Goal: Transaction & Acquisition: Purchase product/service

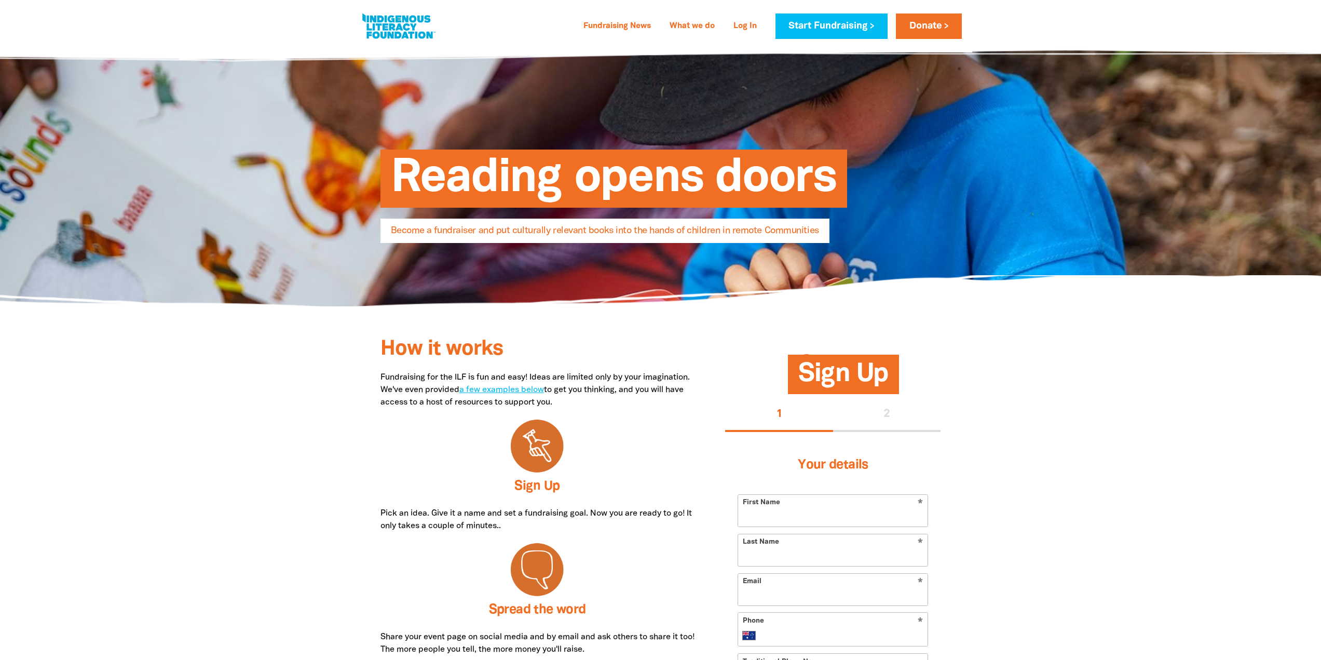
select select "AU"
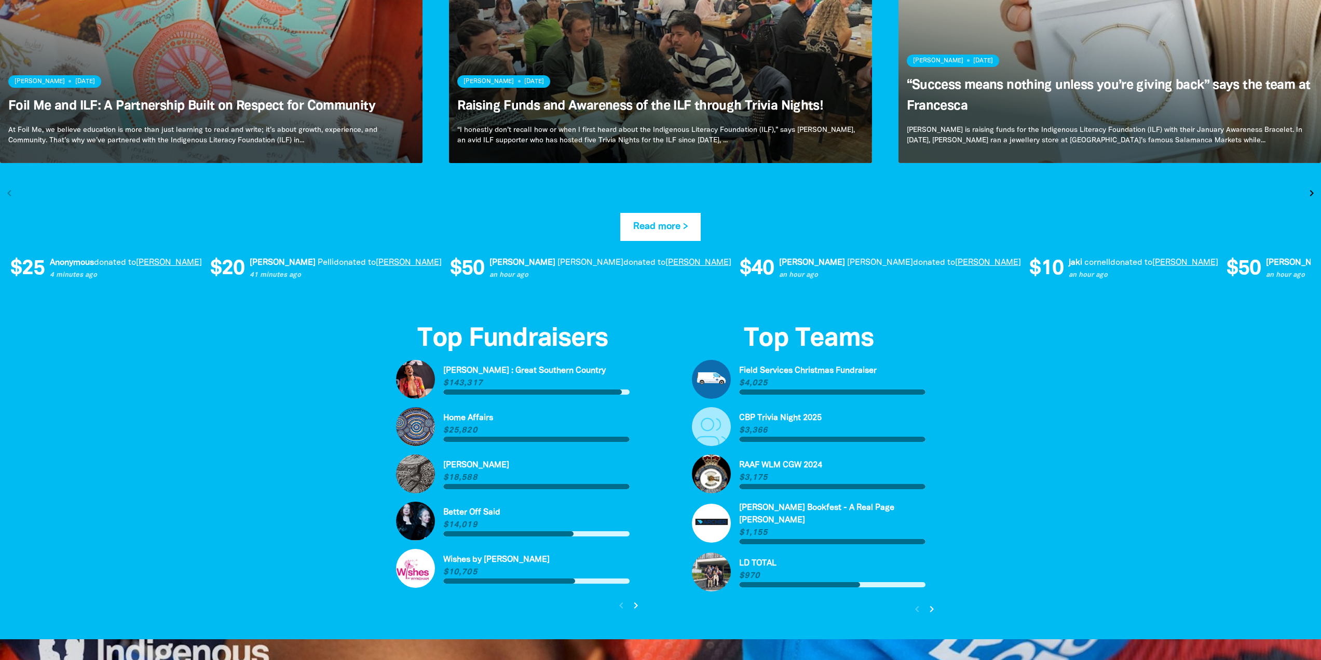
scroll to position [2179, 0]
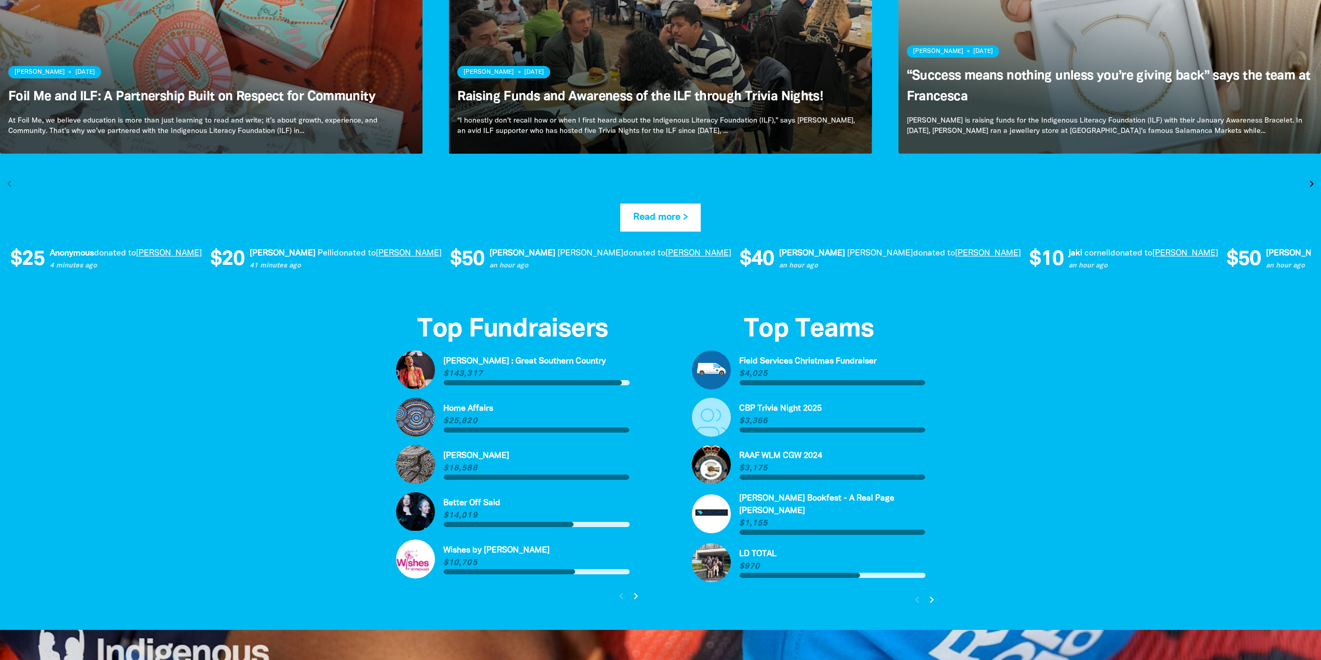
click at [948, 253] on link "[PERSON_NAME]" at bounding box center [981, 253] width 66 height 7
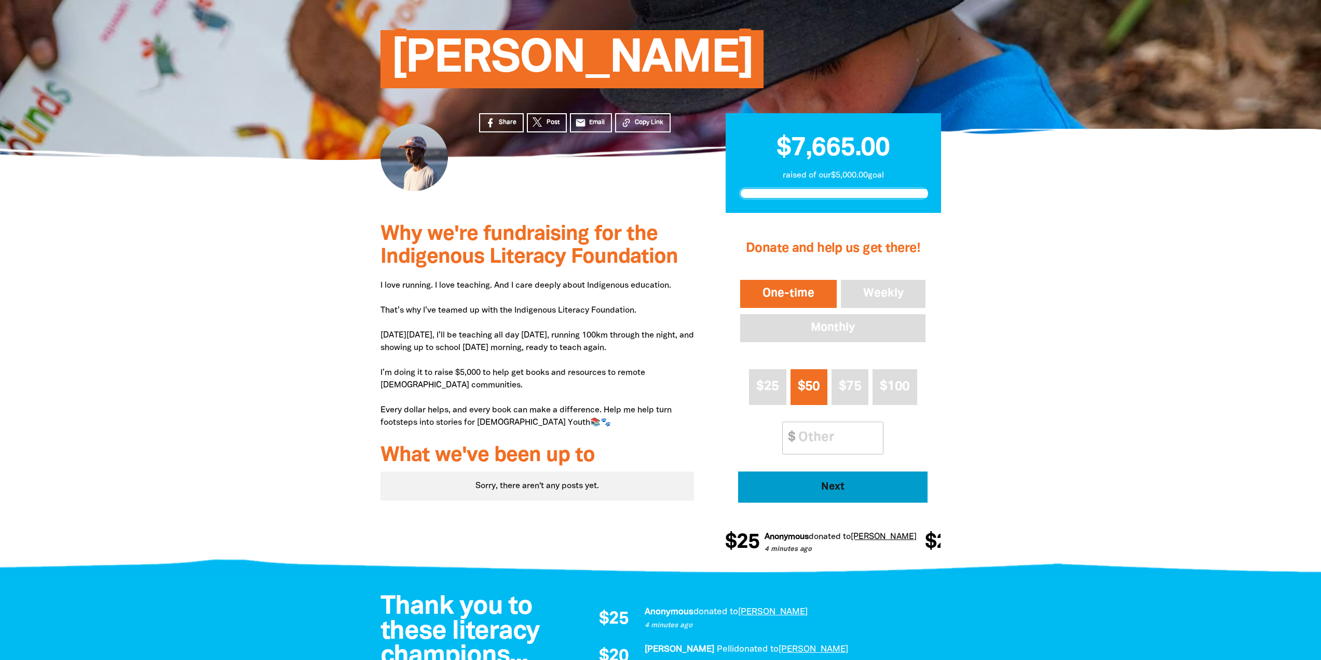
click at [879, 490] on span "Next" at bounding box center [832, 487] width 161 height 10
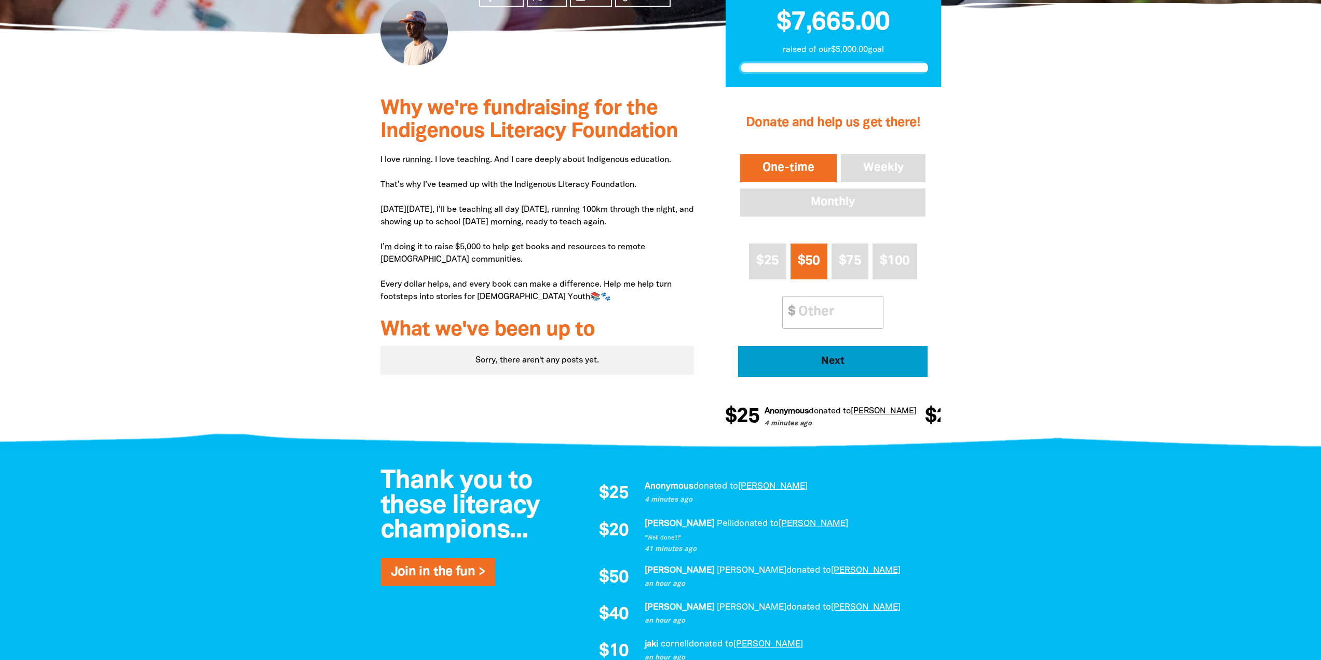
select select "AU"
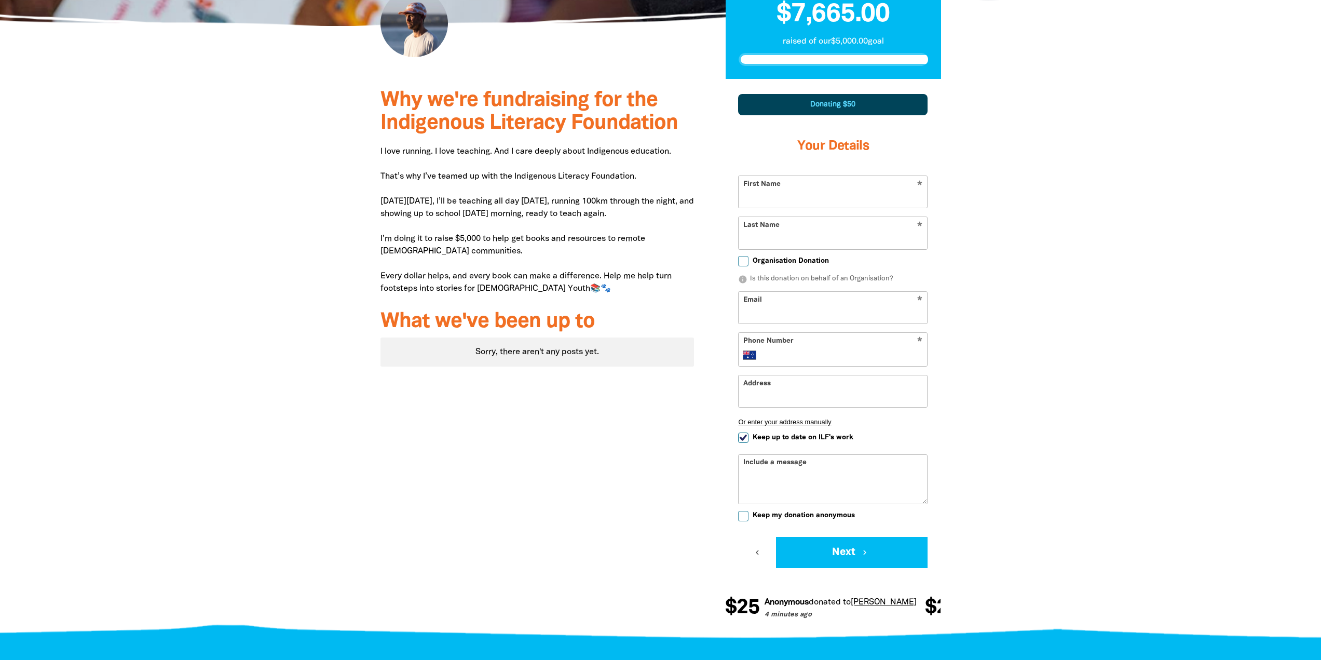
scroll to position [239, 0]
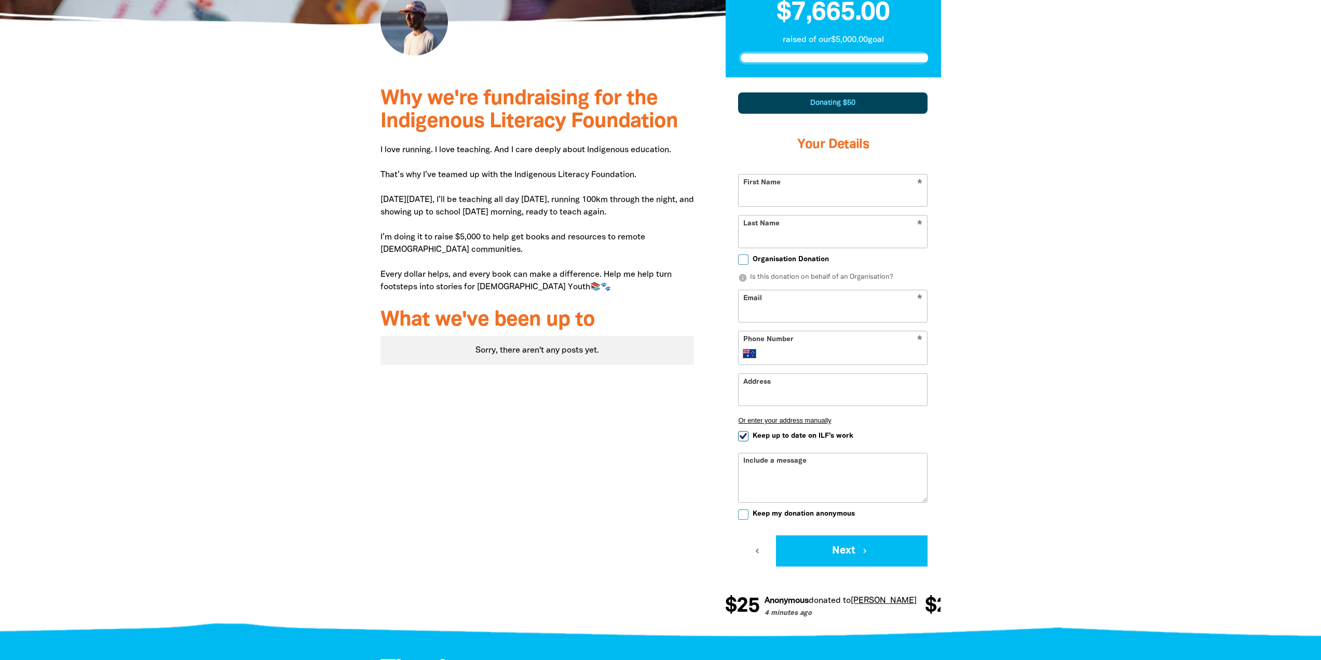
click at [768, 186] on input "First Name" at bounding box center [832, 190] width 188 height 32
type input "[PERSON_NAME]"
type input "Desilla"
type input "gdesilla@gmail.com"
type input "0482 976 049"
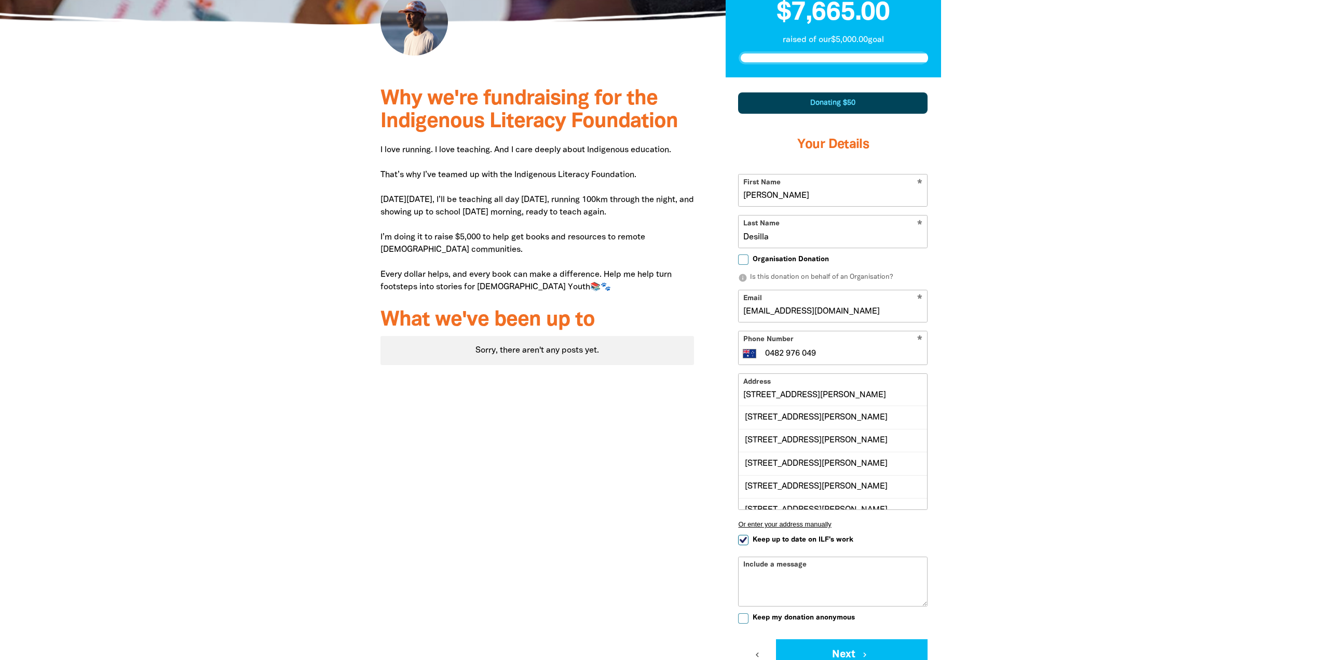
click at [1066, 322] on div at bounding box center [660, 406] width 1321 height 659
click at [1020, 387] on div at bounding box center [660, 406] width 1321 height 659
click at [825, 383] on input "5 Norman Street" at bounding box center [832, 390] width 188 height 32
click at [1045, 422] on div at bounding box center [660, 406] width 1321 height 659
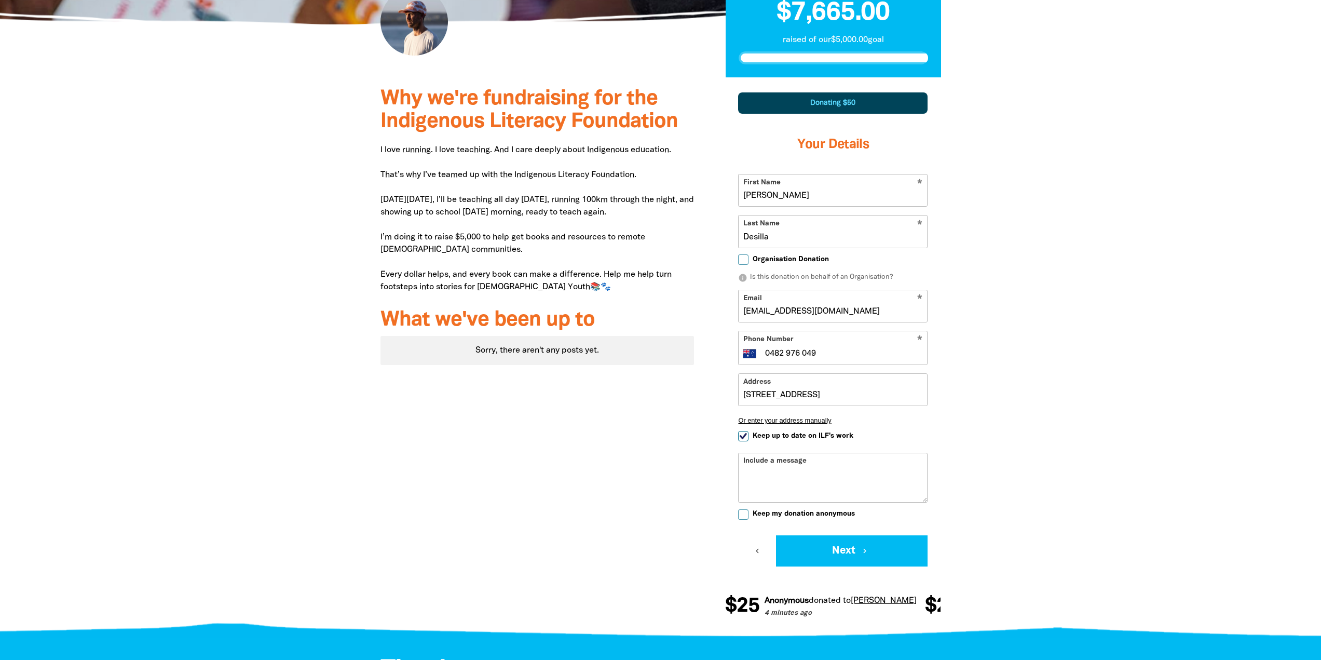
click at [872, 398] on input "7 ST GEORGES WAY" at bounding box center [832, 390] width 188 height 32
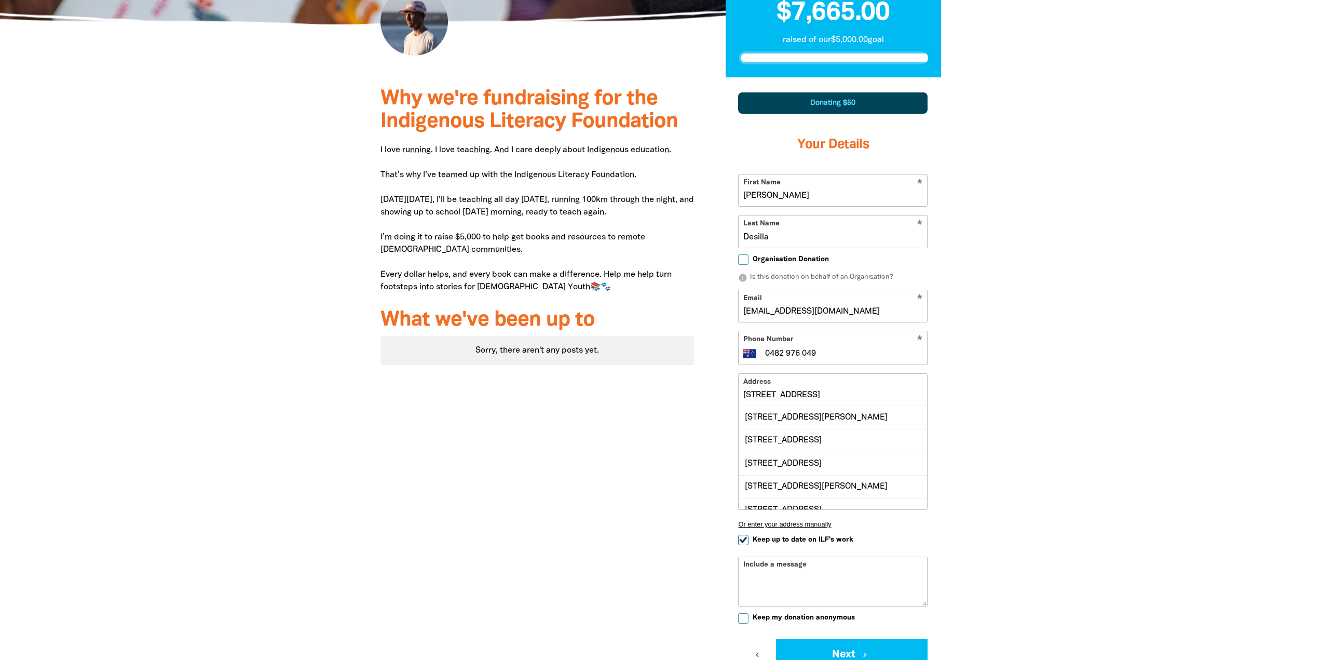
click at [872, 398] on input "7 ST GEORGES WAY" at bounding box center [832, 390] width 188 height 32
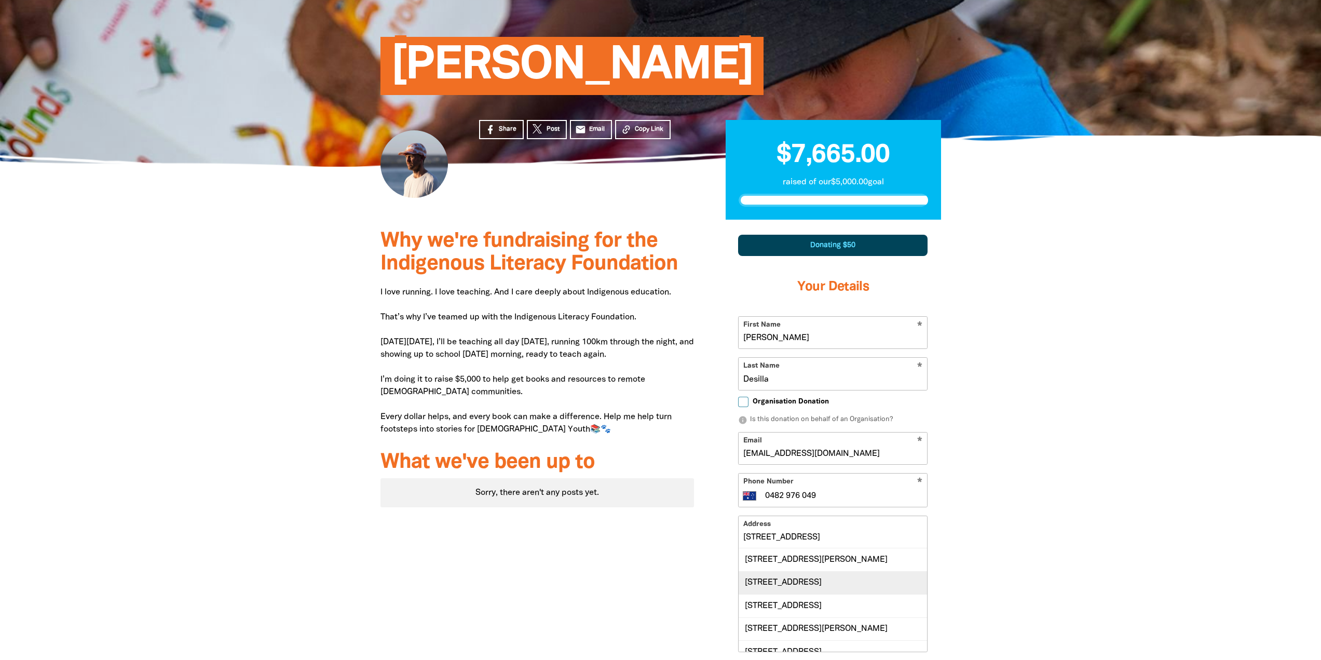
scroll to position [84, 0]
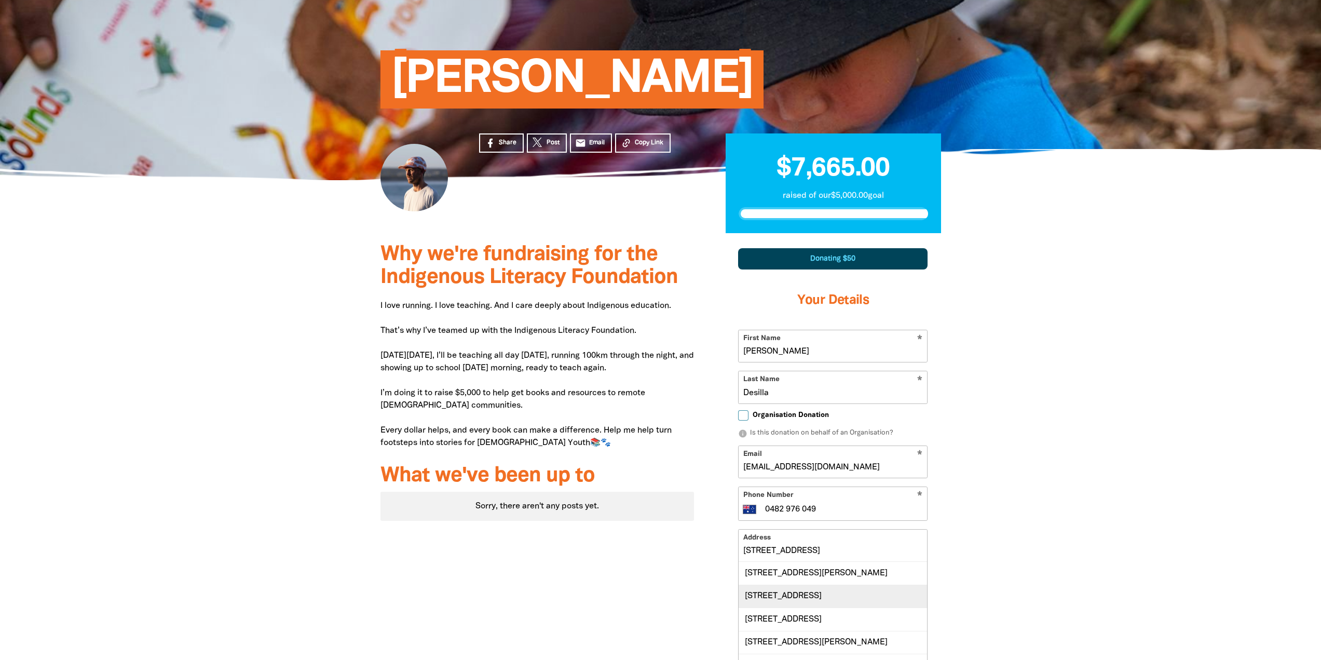
click at [870, 594] on div "7 St Georges Way, TORQUAY VIC 3228" at bounding box center [832, 595] width 188 height 23
type input "7 St Georges Way, TORQUAY VIC 3228"
click at [1060, 514] on div at bounding box center [660, 510] width 1321 height 555
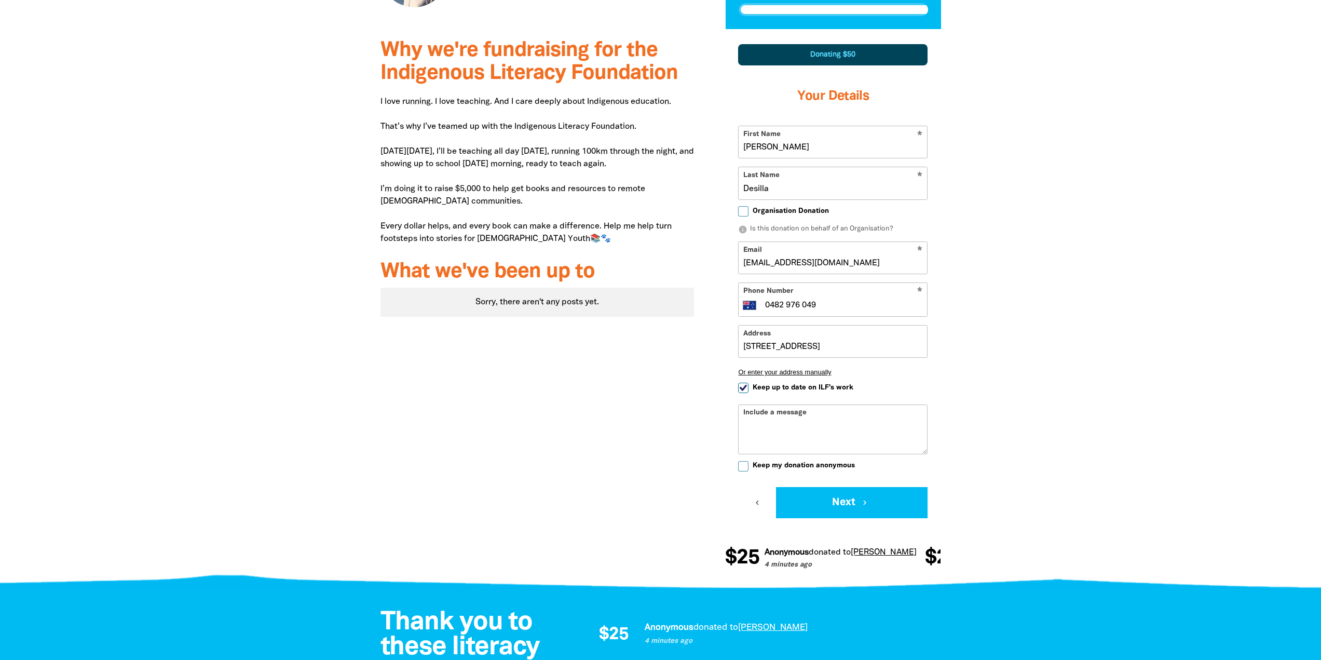
scroll to position [291, 0]
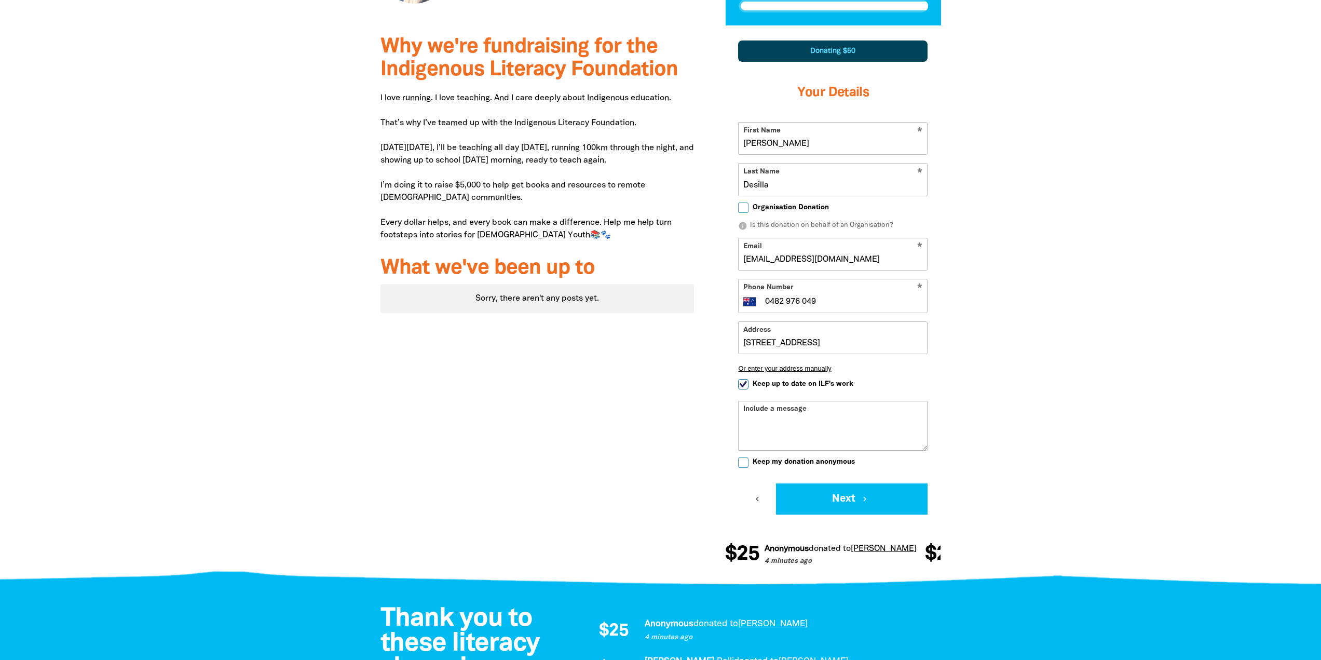
click at [858, 419] on textarea "Include a message" at bounding box center [832, 433] width 188 height 33
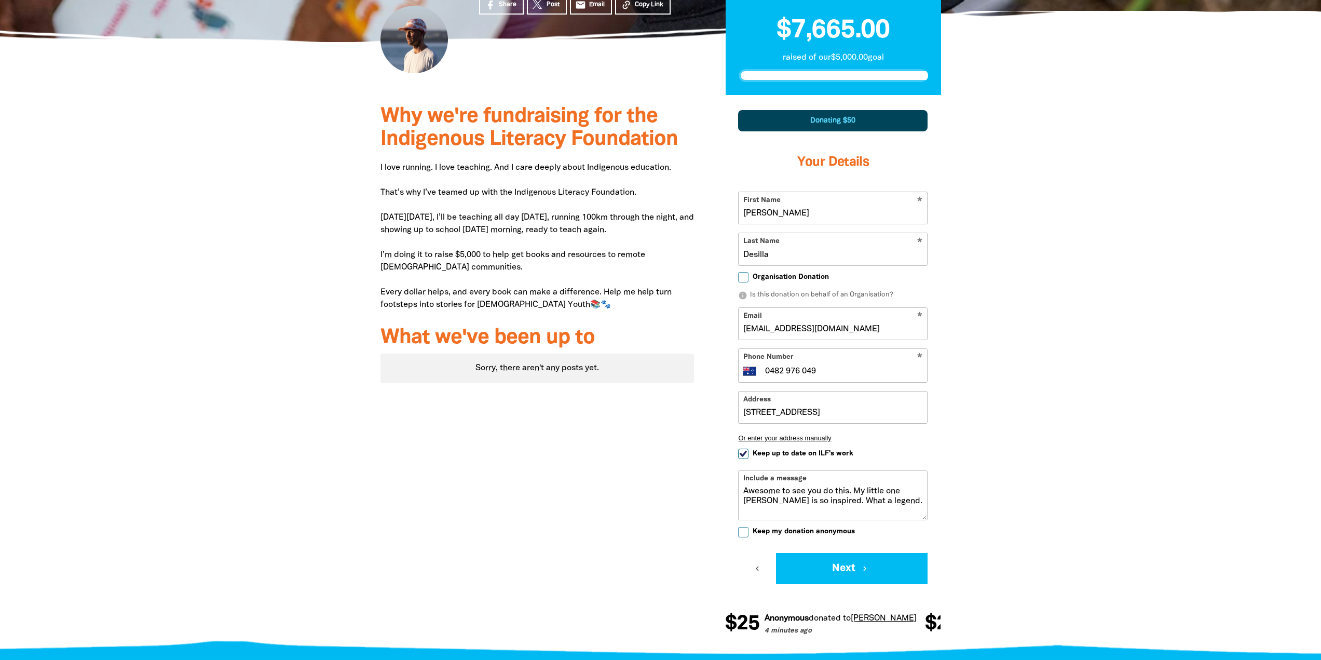
scroll to position [135, 0]
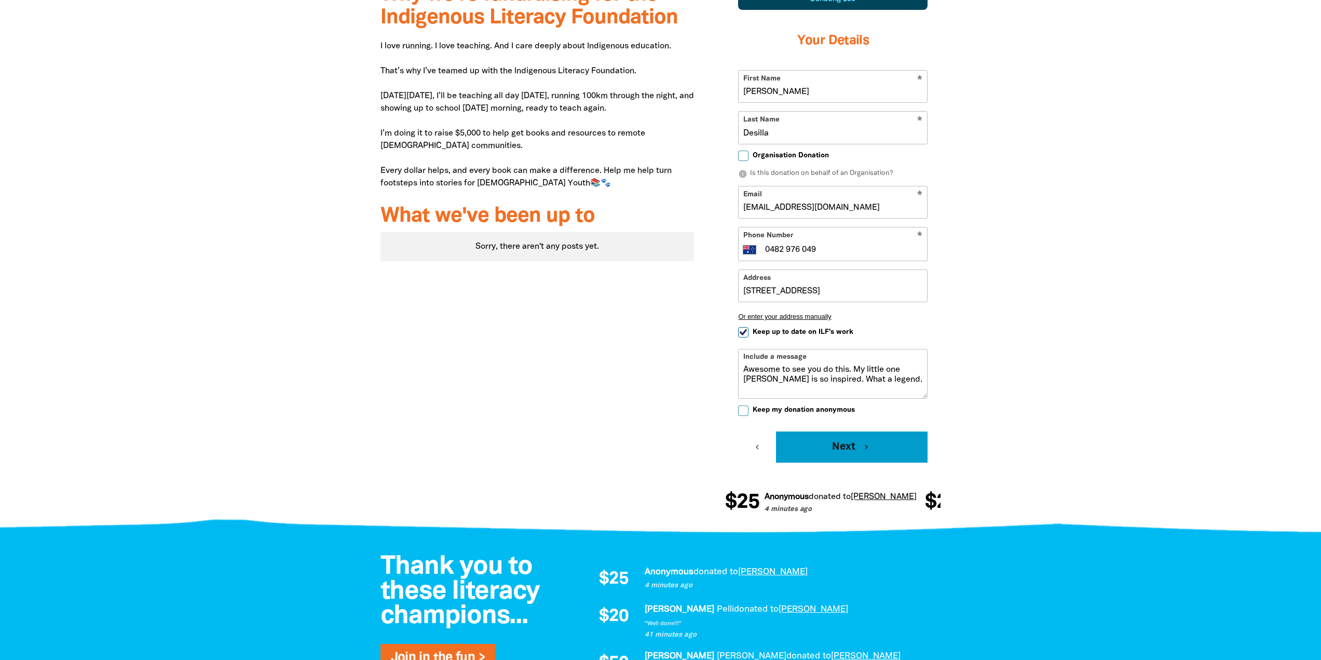
type textarea "Awesome to see you do this. My little one Katie is so inspired. What a legend."
click at [868, 450] on icon "chevron_right" at bounding box center [865, 446] width 9 height 9
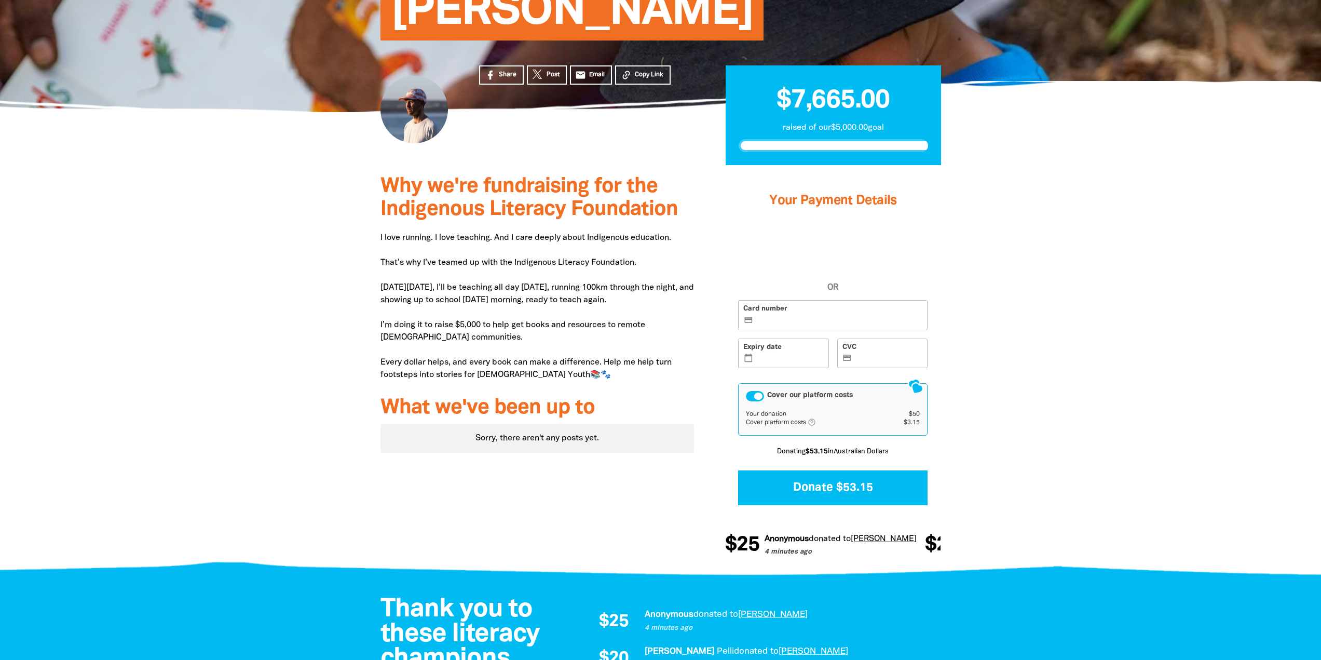
scroll to position [150, 0]
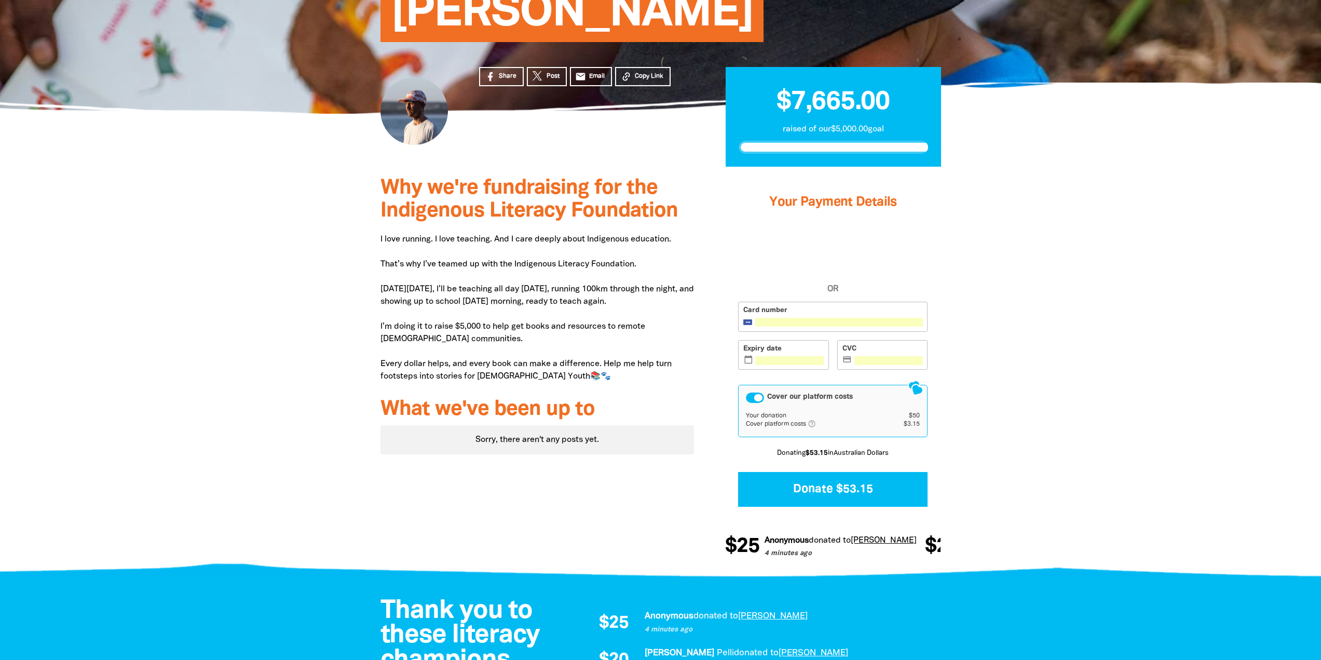
click at [1102, 403] on div at bounding box center [660, 370] width 1321 height 406
click at [840, 491] on button "Donate $53.15" at bounding box center [832, 489] width 189 height 35
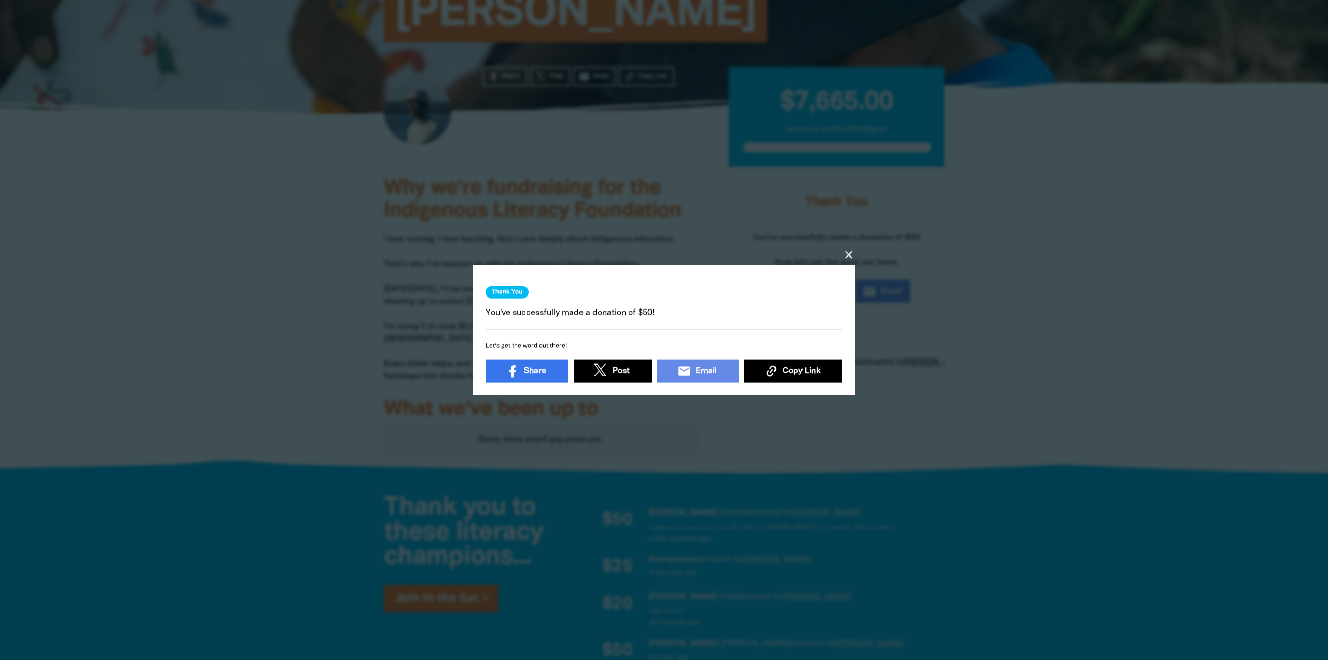
click at [848, 249] on icon "close" at bounding box center [849, 254] width 12 height 12
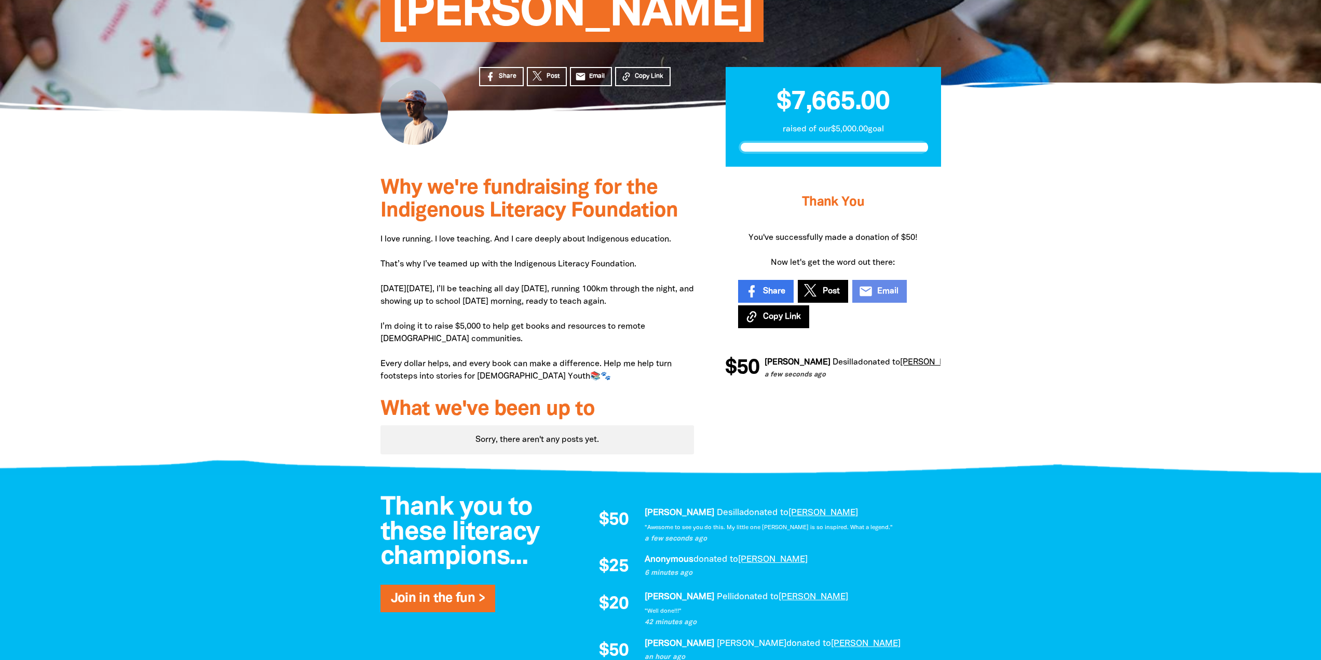
select select "AU"
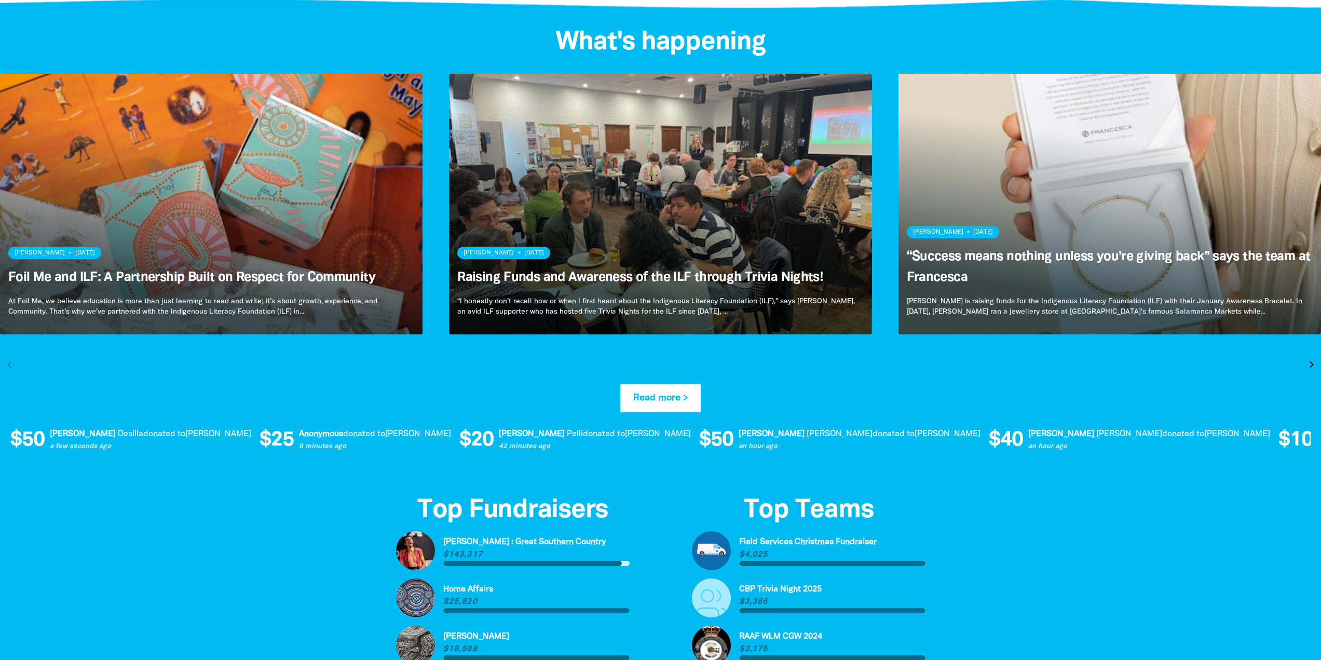
scroll to position [1972, 0]
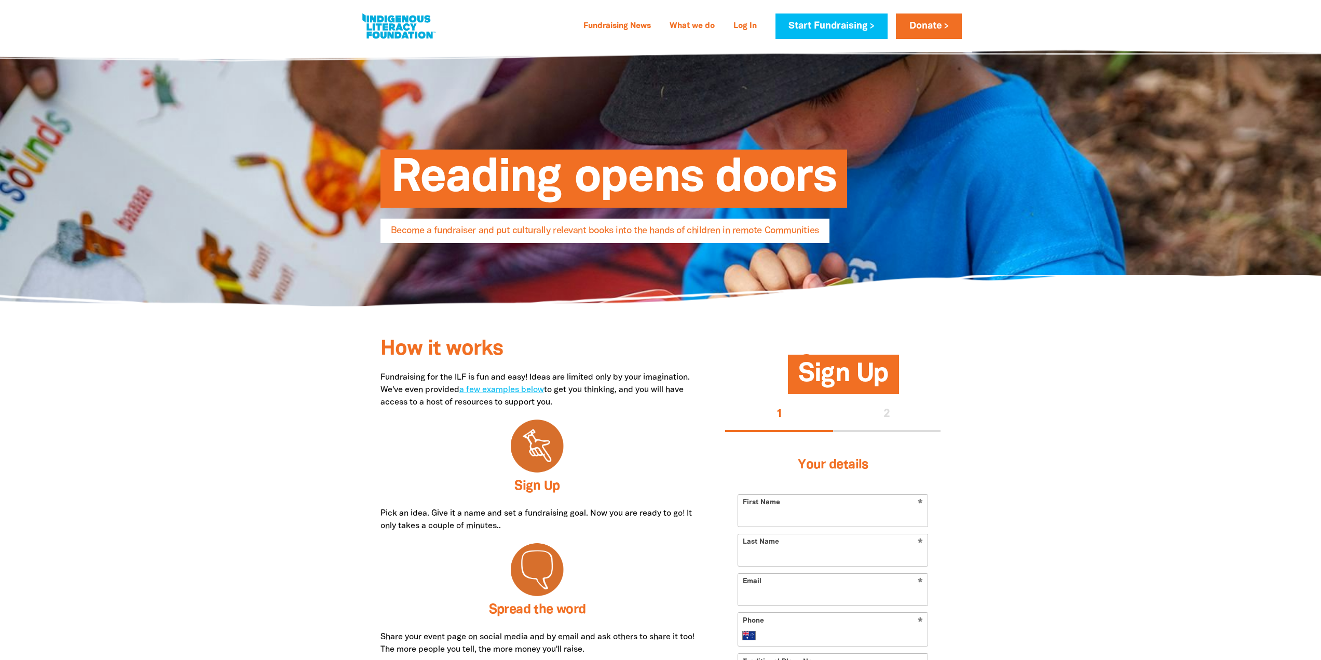
select select "AU"
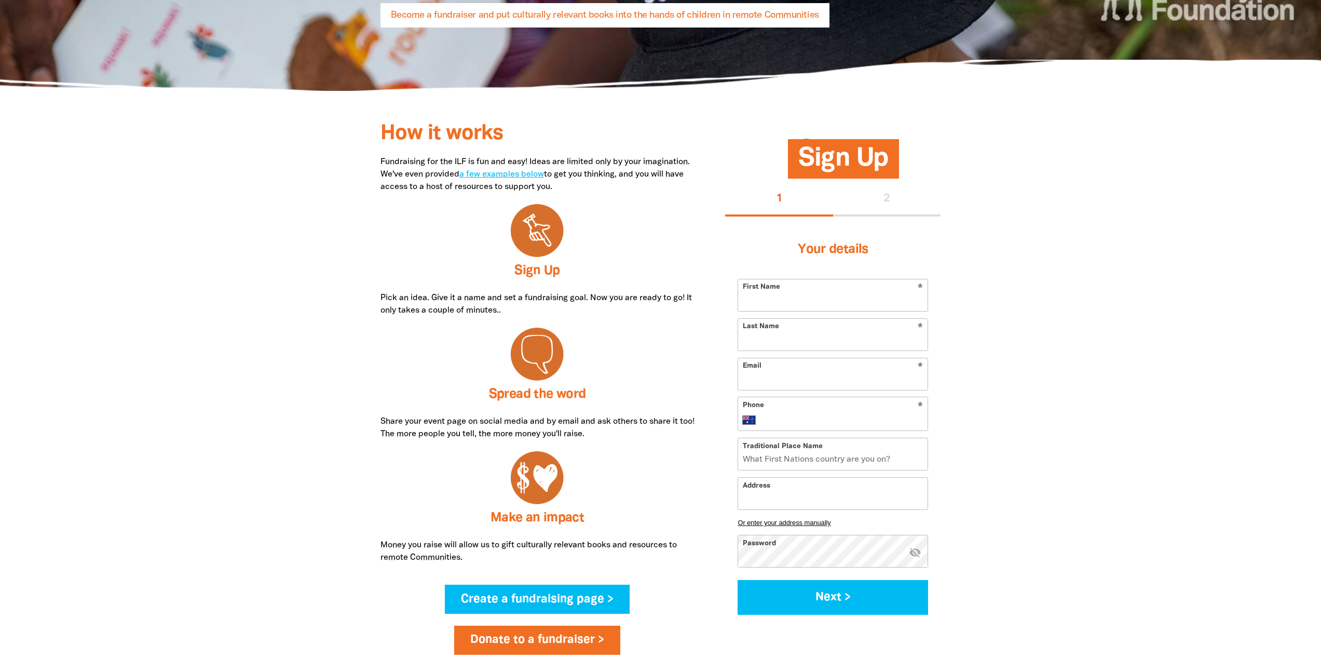
scroll to position [52, 0]
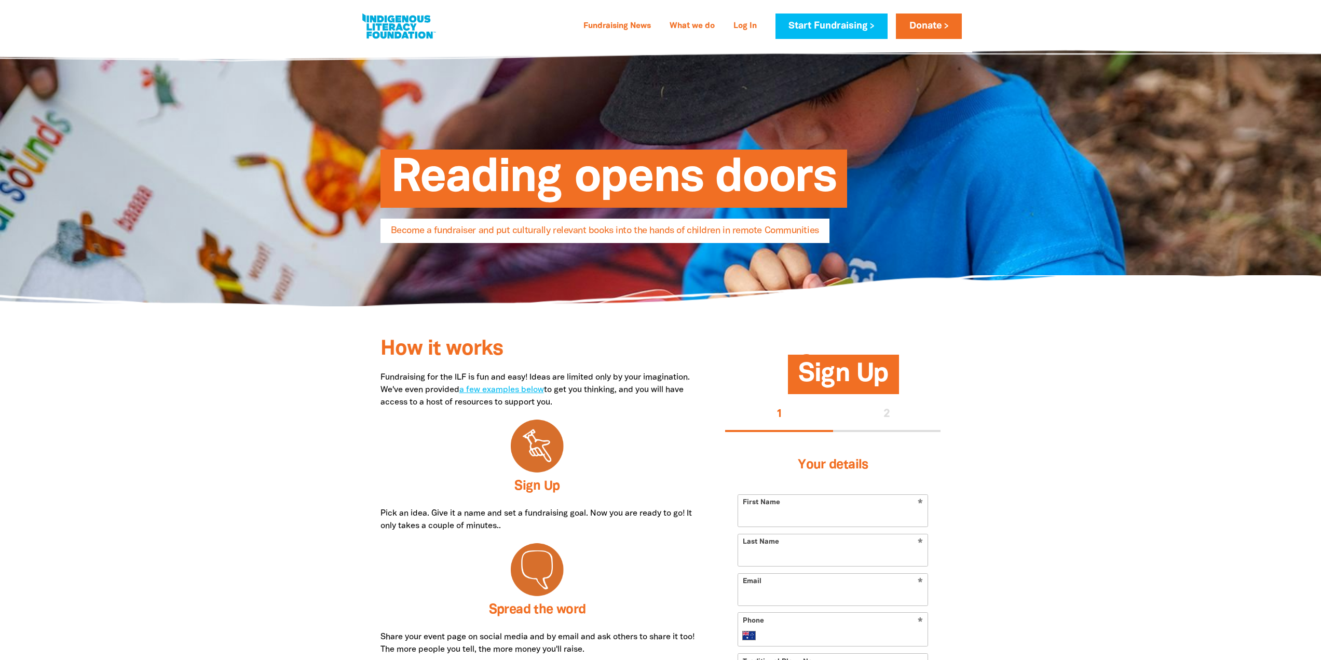
select select "AU"
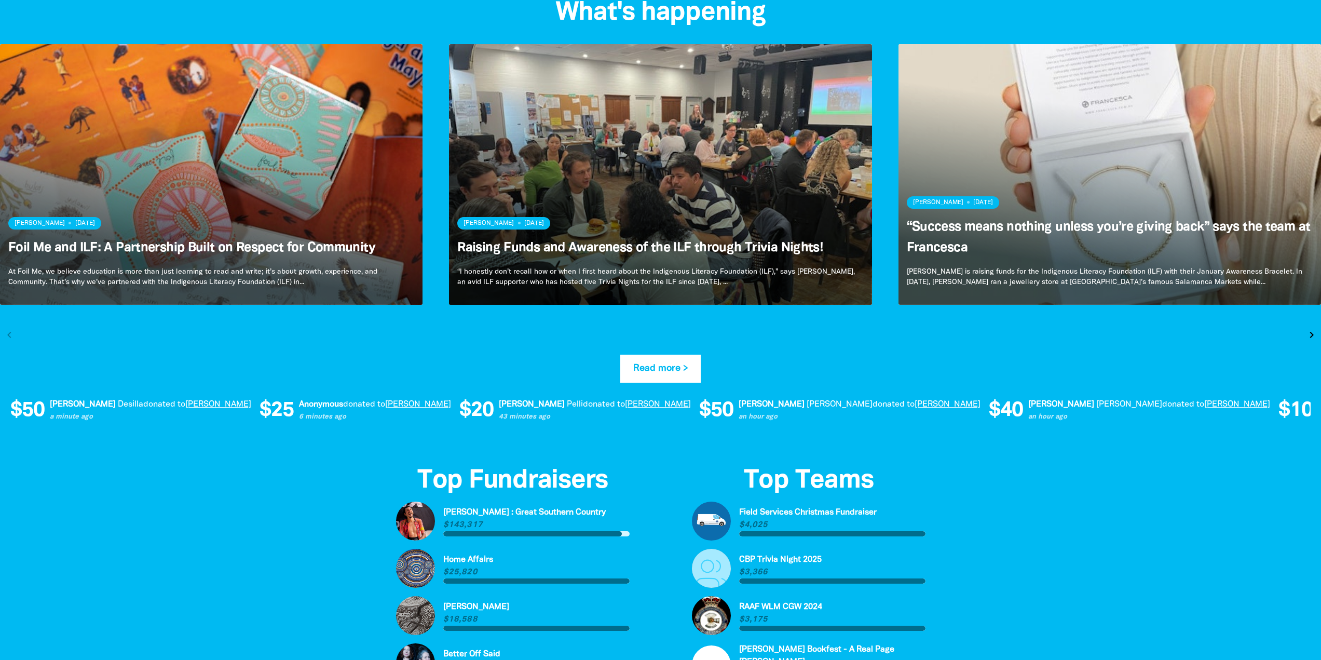
scroll to position [2128, 0]
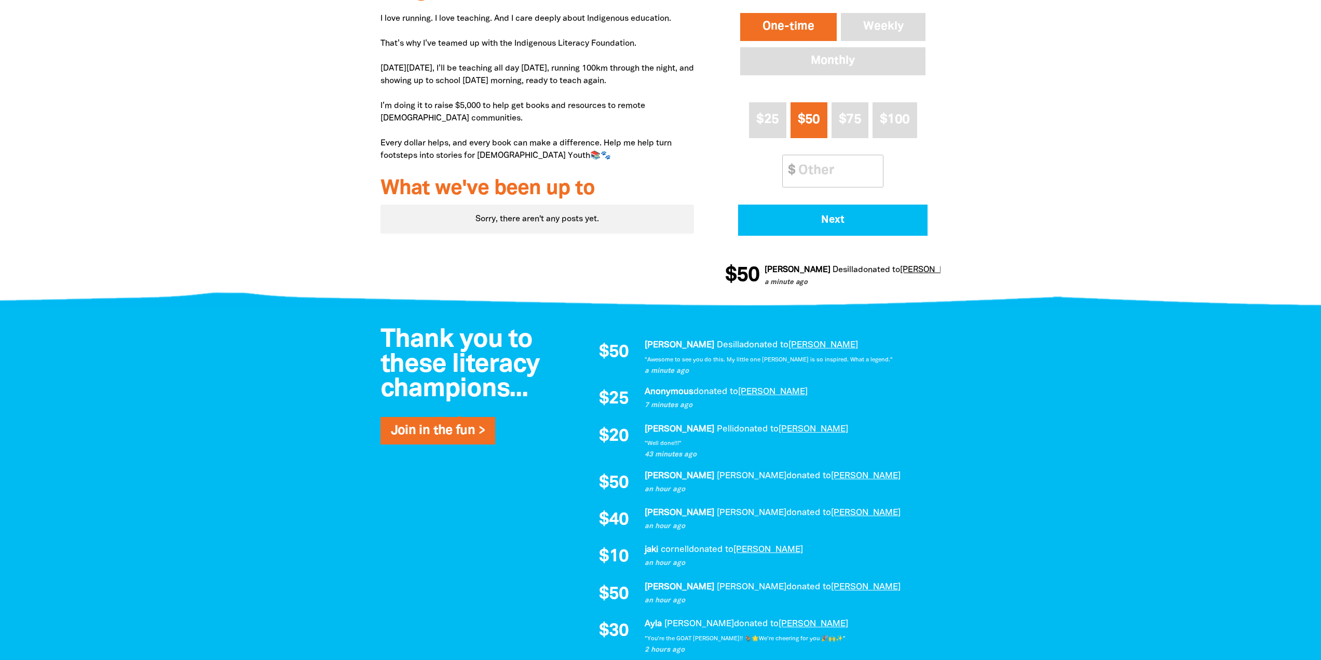
scroll to position [363, 0]
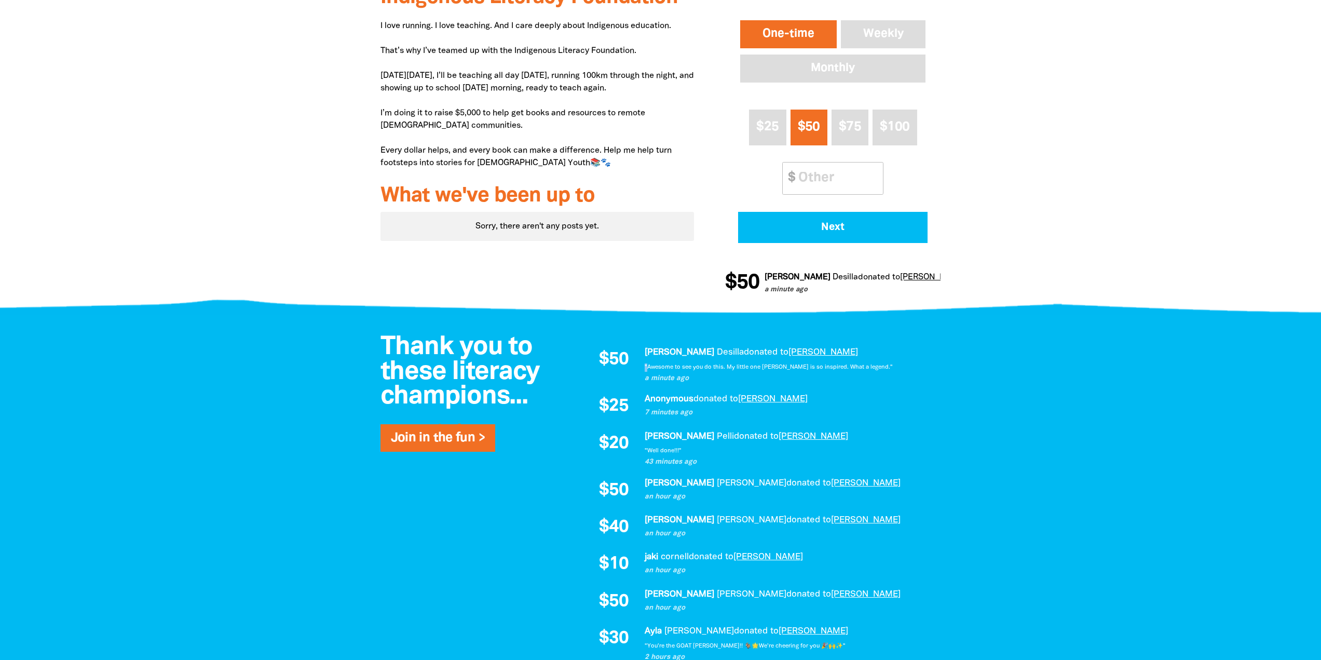
drag, startPoint x: 644, startPoint y: 362, endPoint x: 650, endPoint y: 365, distance: 6.5
click at [649, 364] on div "Gary Desilla donated to Dan Donaldson a minute ago "Awesome to see you do this.…" at bounding box center [786, 365] width 285 height 38
click at [649, 367] on em ""Awesome to see you do this. My little one [PERSON_NAME] is so inspired. What a…" at bounding box center [768, 366] width 248 height 5
drag, startPoint x: 646, startPoint y: 368, endPoint x: 860, endPoint y: 366, distance: 214.3
click at [860, 366] on p ""Awesome to see you do this. My little one [PERSON_NAME] is so inspired. What a…" at bounding box center [786, 367] width 285 height 8
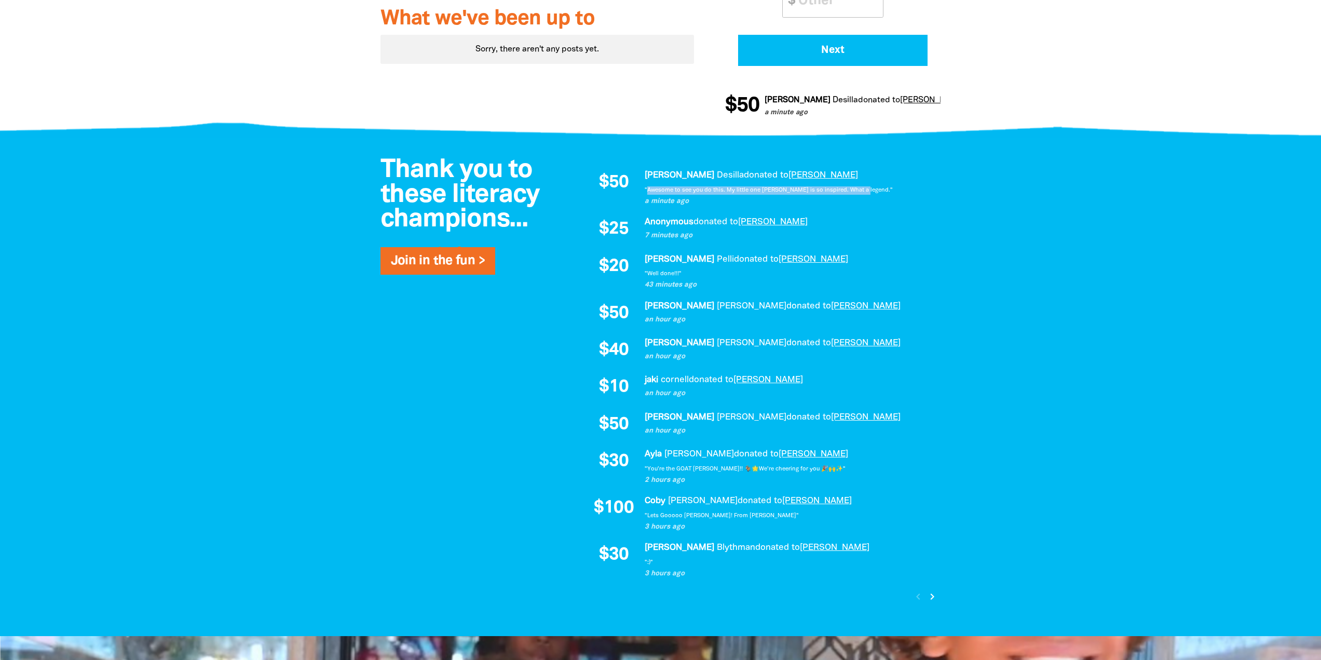
scroll to position [623, 0]
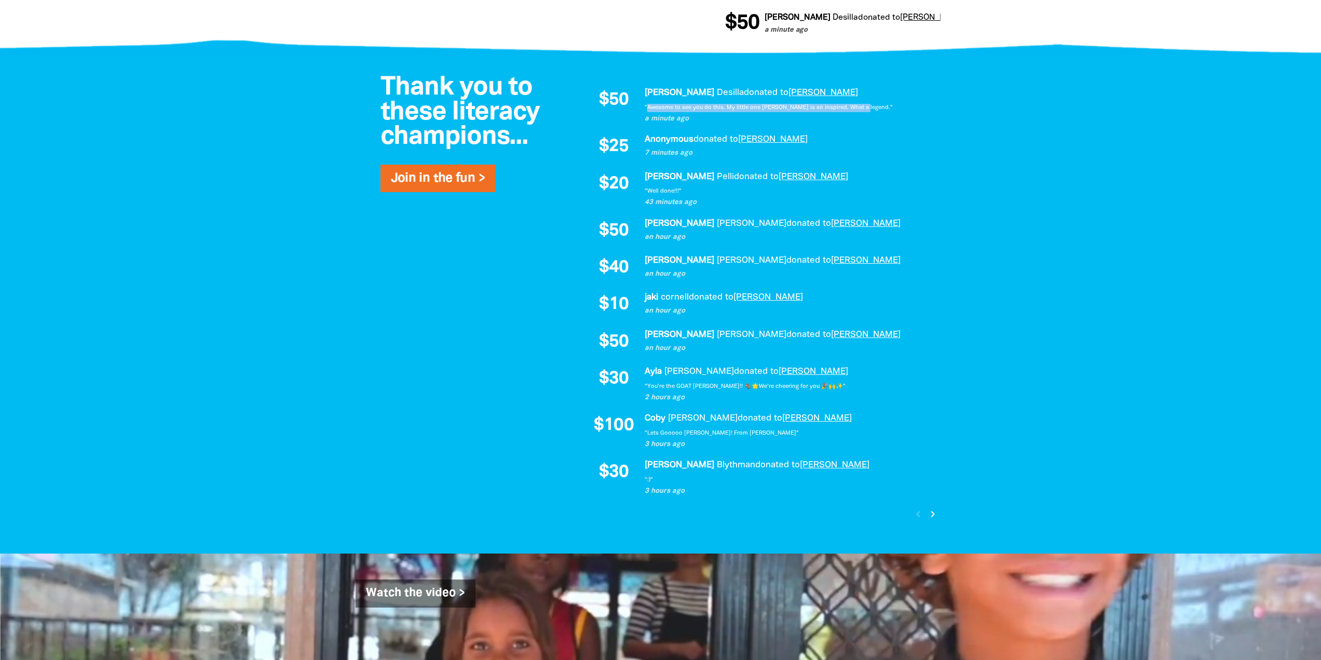
click at [931, 517] on icon "chevron_right" at bounding box center [932, 513] width 12 height 12
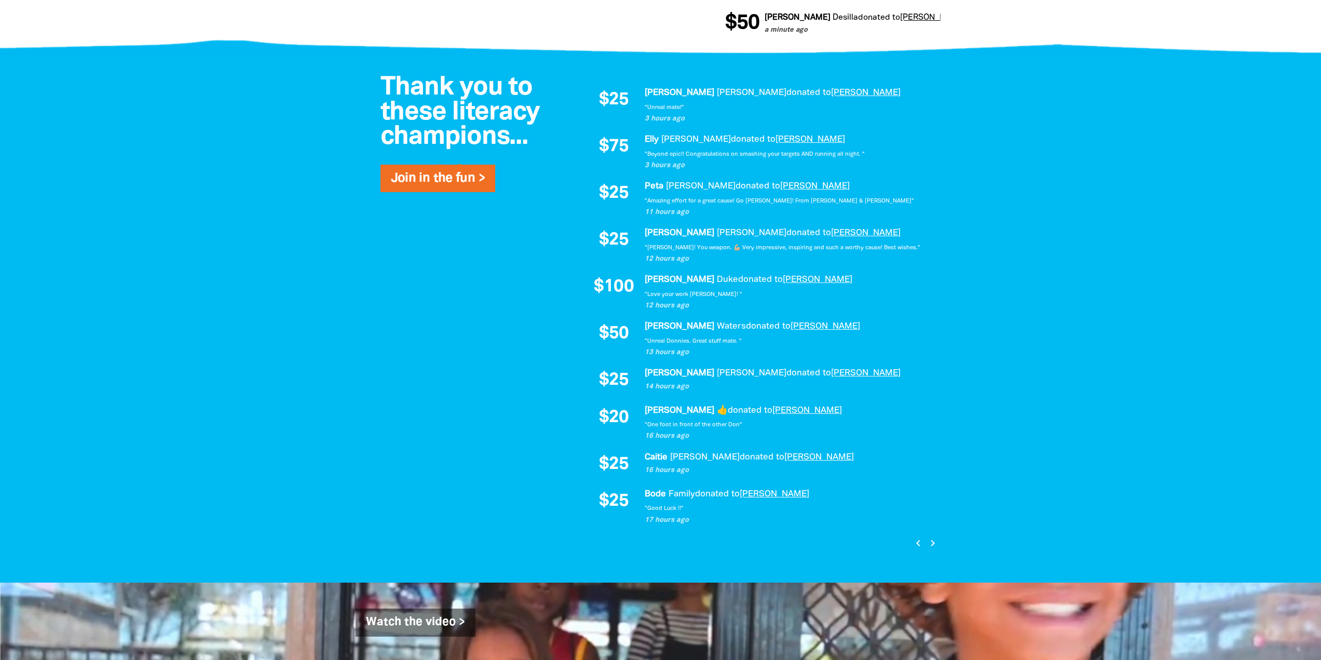
click at [932, 542] on icon "chevron_right" at bounding box center [932, 543] width 12 height 12
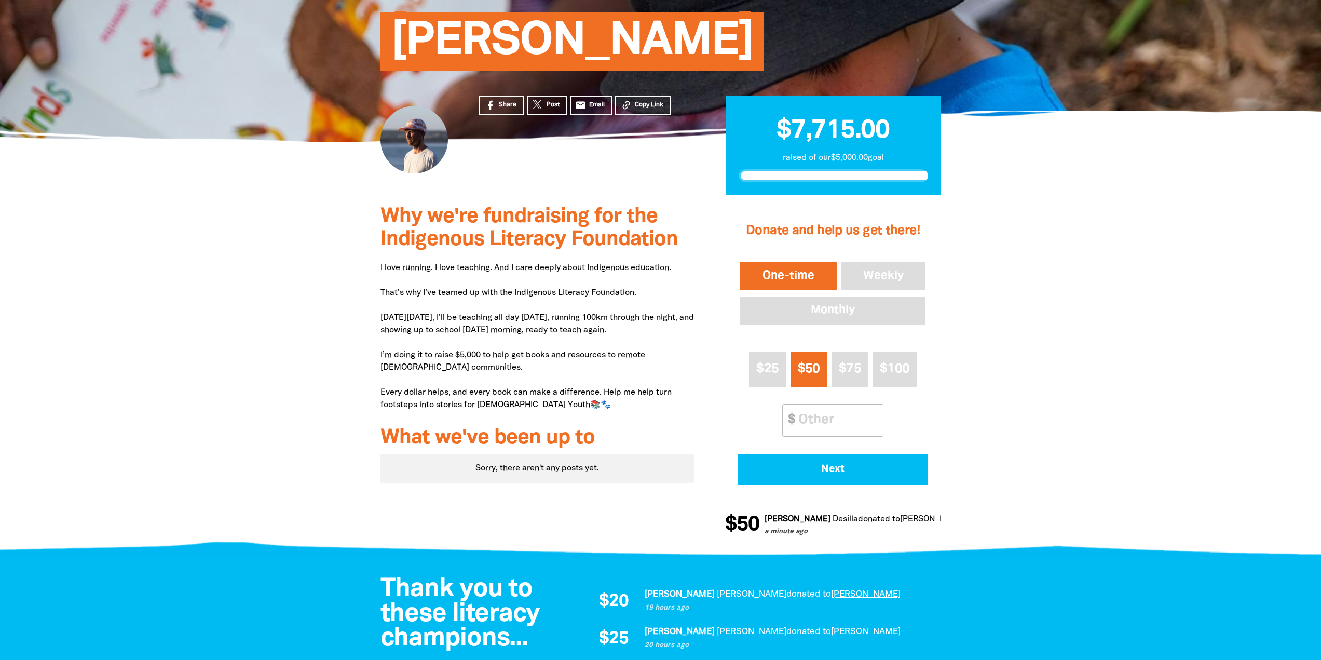
scroll to position [104, 0]
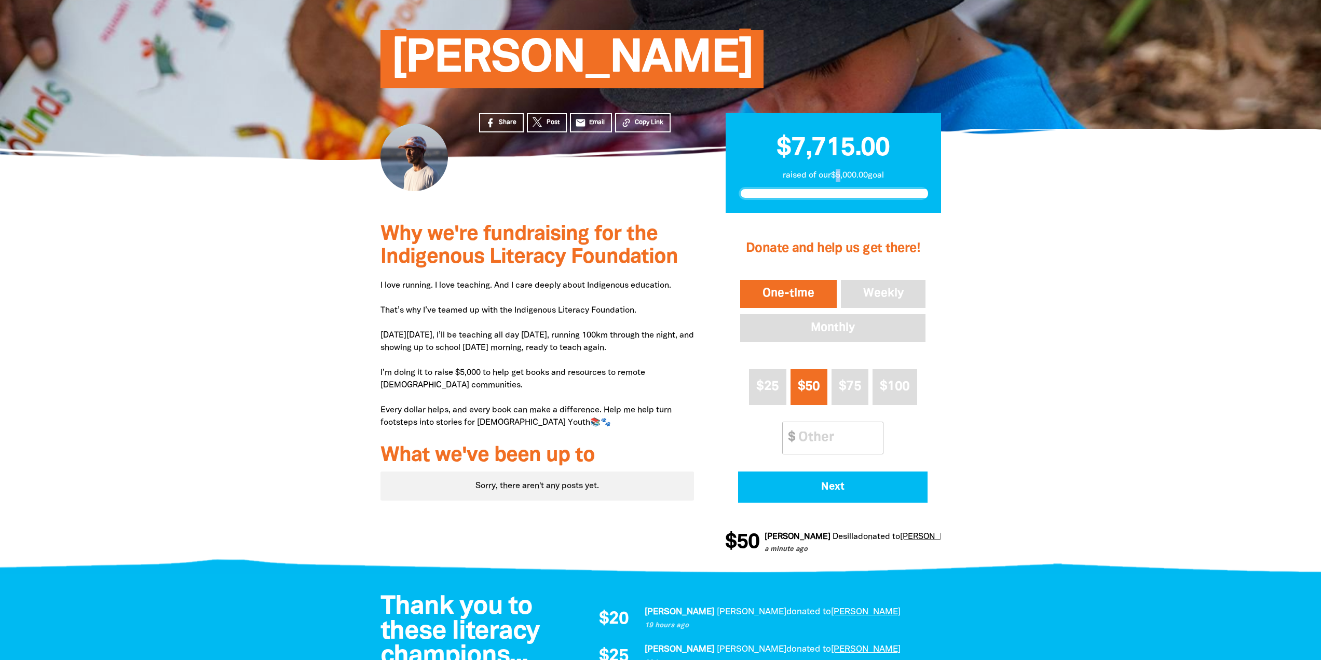
drag, startPoint x: 833, startPoint y: 174, endPoint x: 840, endPoint y: 174, distance: 7.3
click at [840, 174] on p "raised of our $5,000.00 goal" at bounding box center [832, 175] width 189 height 12
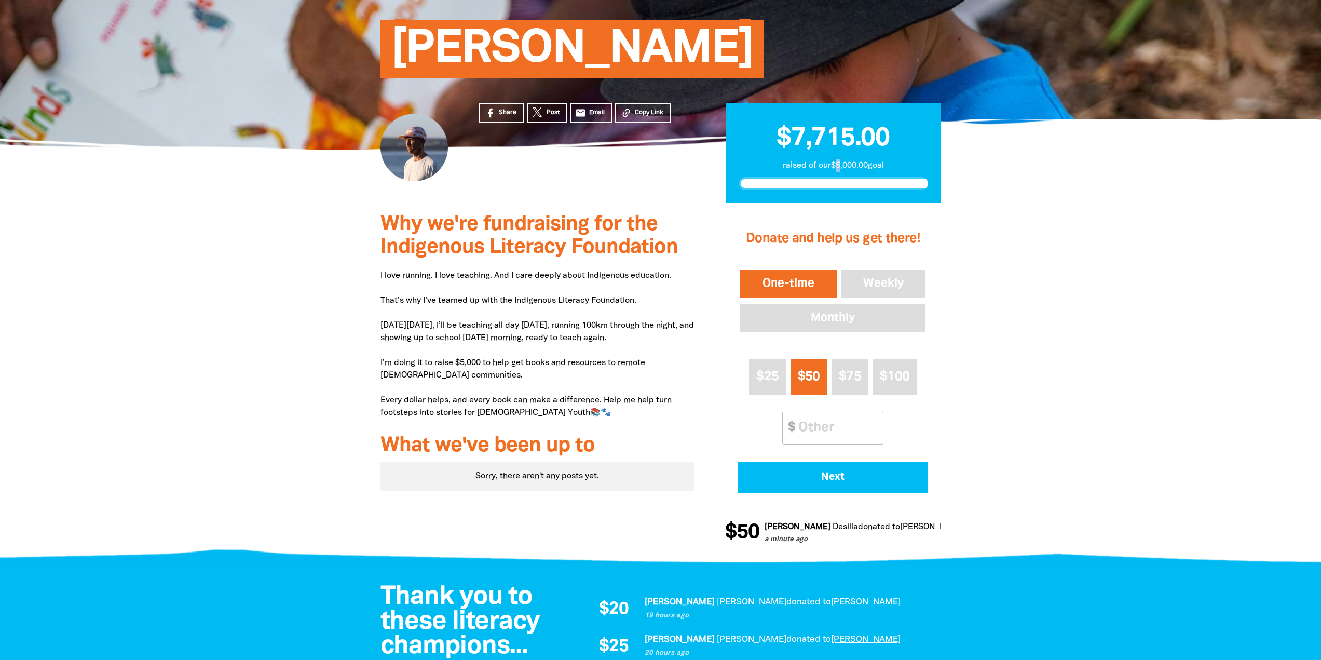
scroll to position [208, 0]
